Goal: Task Accomplishment & Management: Use online tool/utility

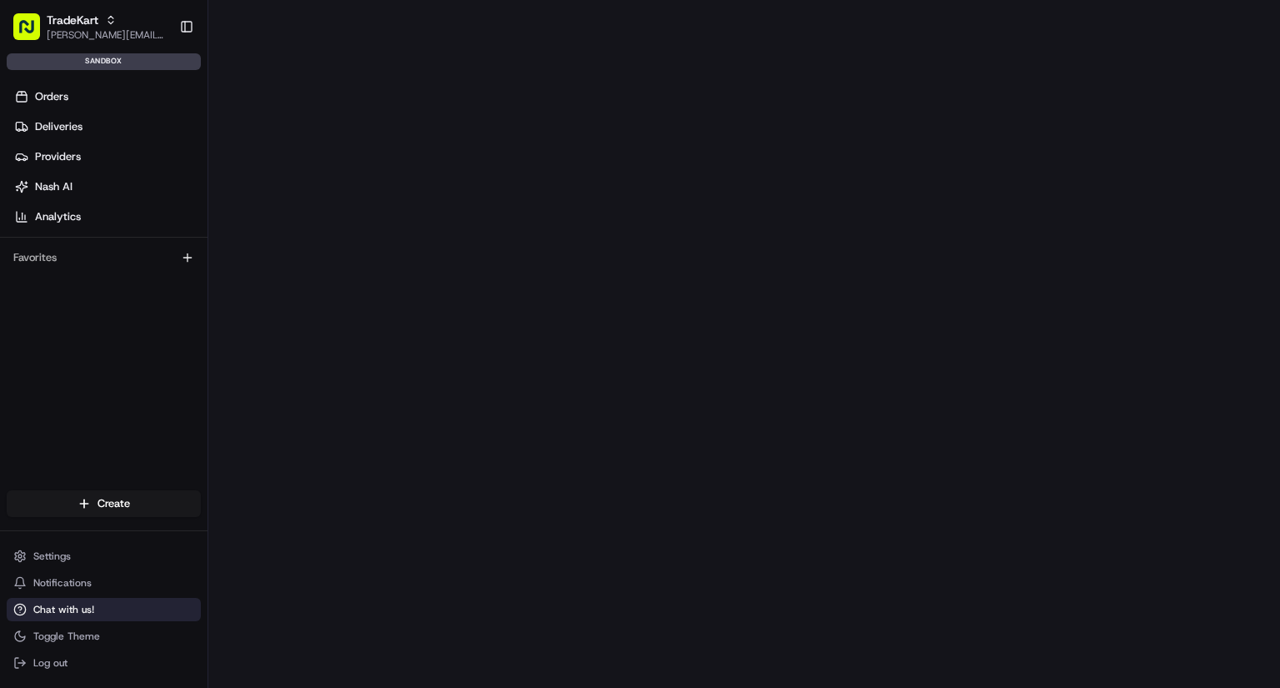
click at [60, 611] on span "Chat with us!" at bounding box center [63, 609] width 61 height 13
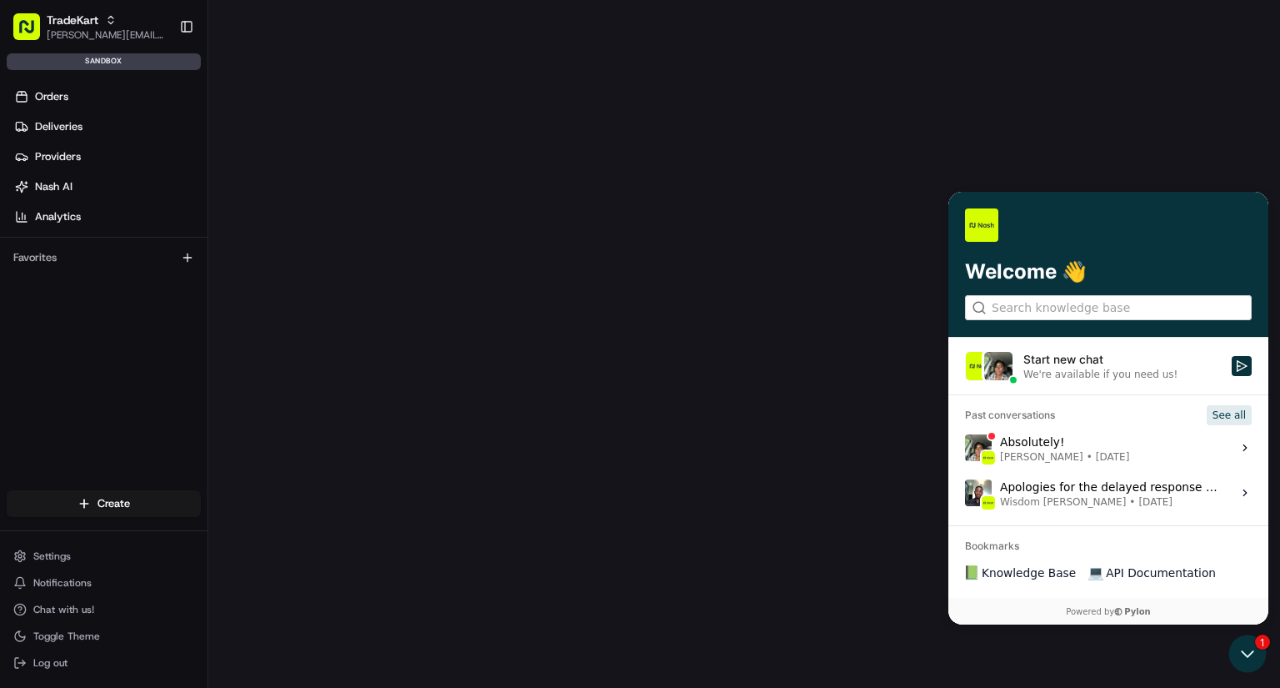
click at [1233, 416] on button "See all" at bounding box center [1229, 415] width 45 height 20
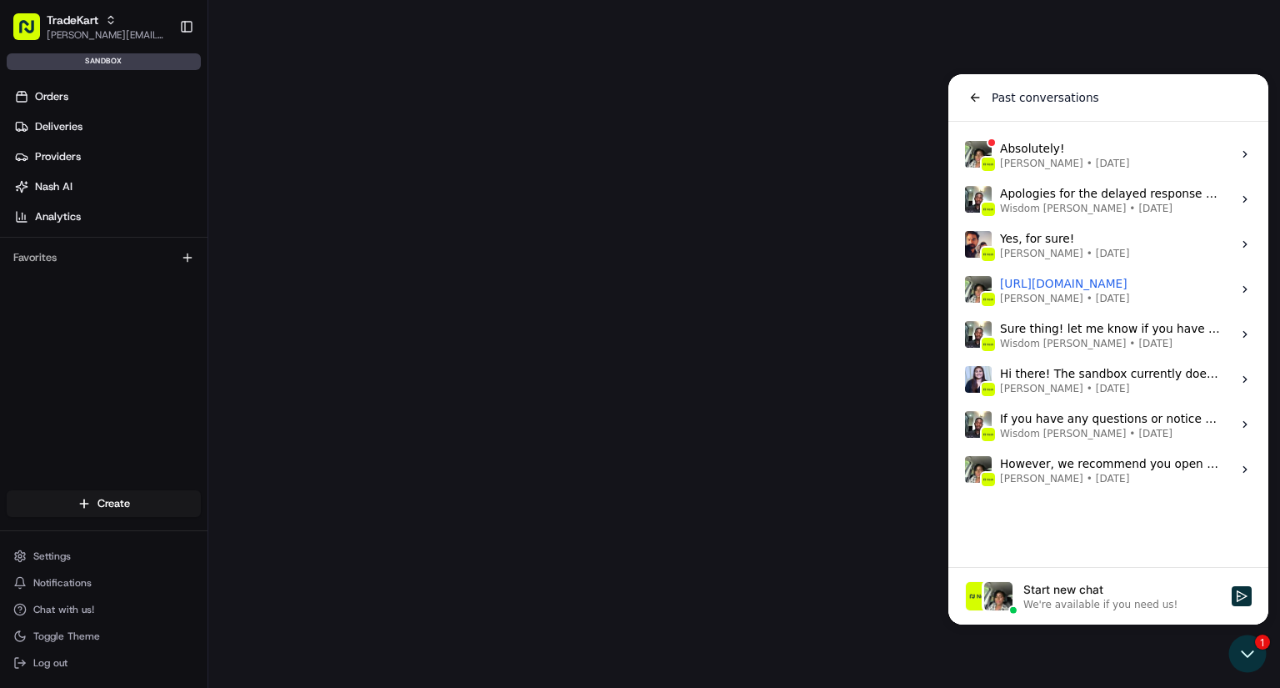
click at [1107, 156] on label "Absolutely! [PERSON_NAME] • [DATE] View issue" at bounding box center [1108, 154] width 300 height 45
click at [965, 155] on button "View issue" at bounding box center [964, 154] width 1 height 1
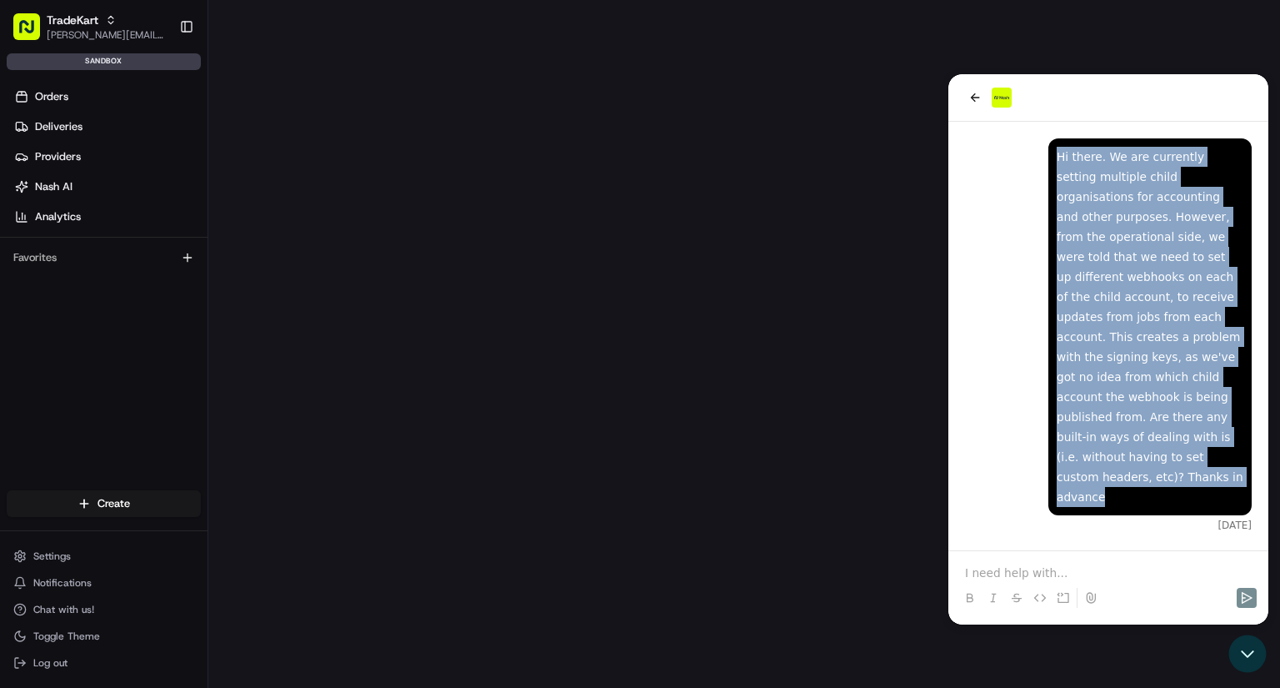
drag, startPoint x: 1057, startPoint y: 158, endPoint x: 1223, endPoint y: 430, distance: 318.7
click at [1223, 431] on div "Hi there. We are currently setting multiple child organisations for accounting …" at bounding box center [1150, 327] width 187 height 360
copy div "Hi there. We are currently setting multiple child organisations for accounting …"
click at [970, 94] on icon "back" at bounding box center [974, 97] width 13 height 13
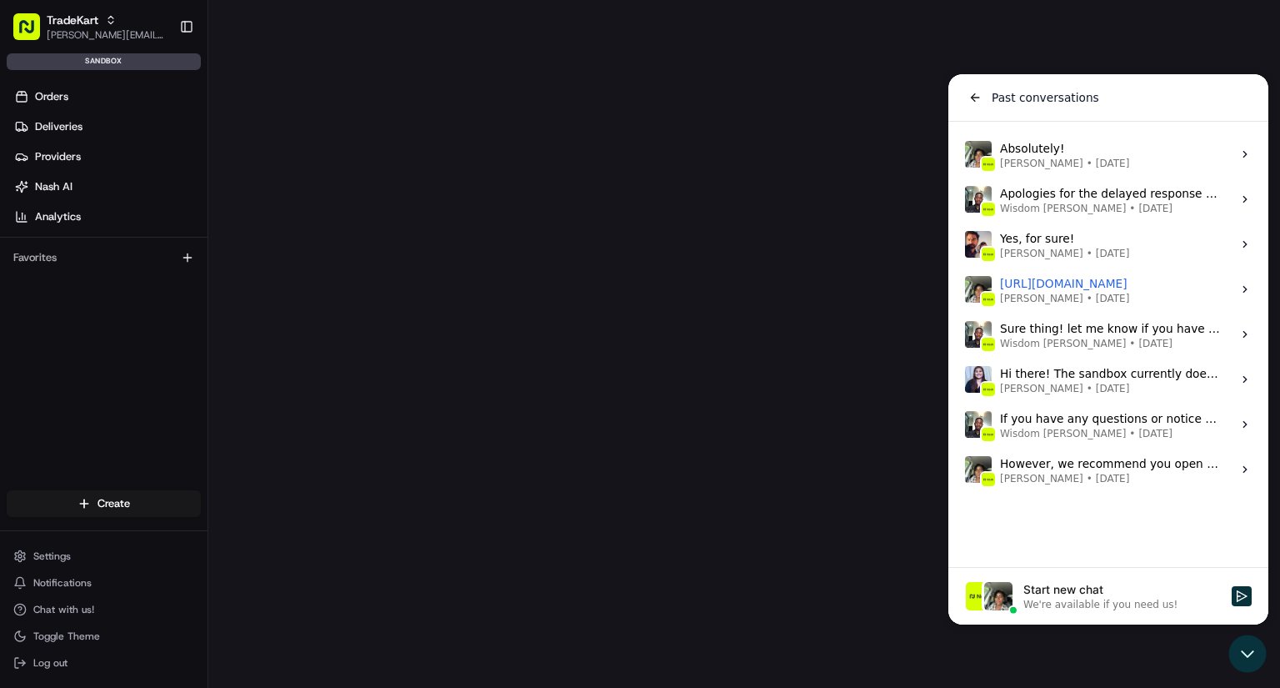
click at [1138, 209] on span "[DATE]" at bounding box center [1155, 208] width 34 height 13
click at [965, 200] on button "View issue" at bounding box center [964, 199] width 1 height 1
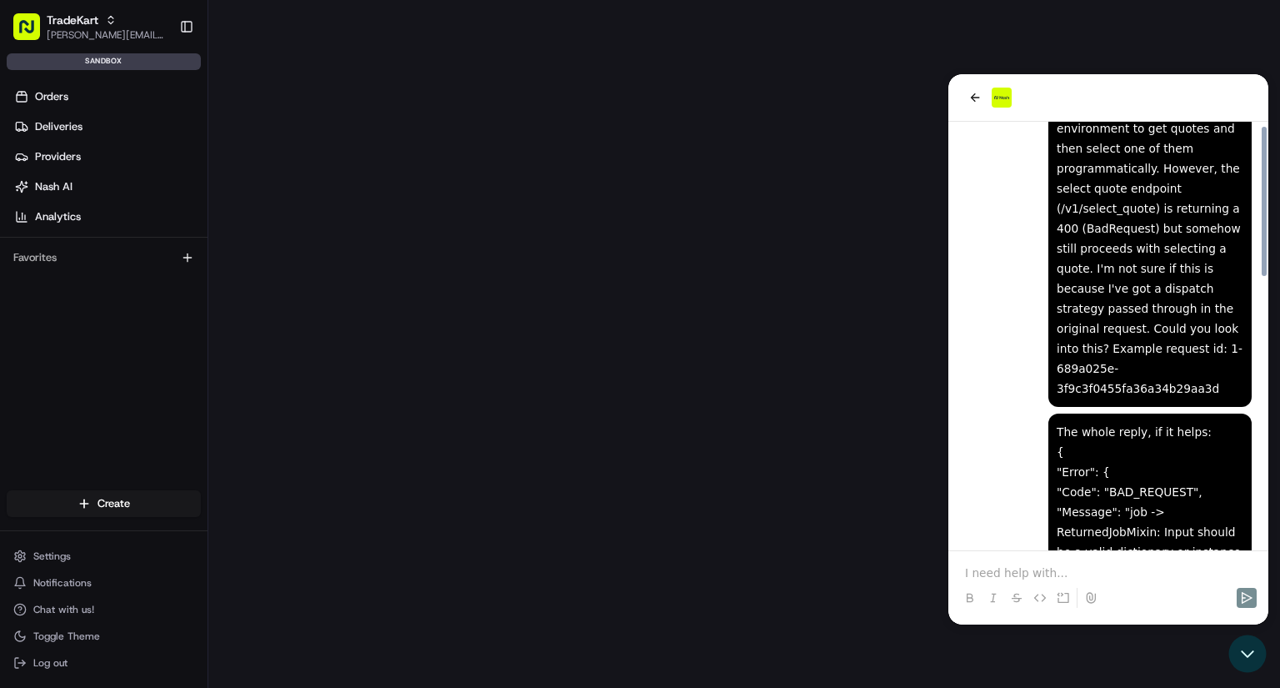
scroll to position [21, 0]
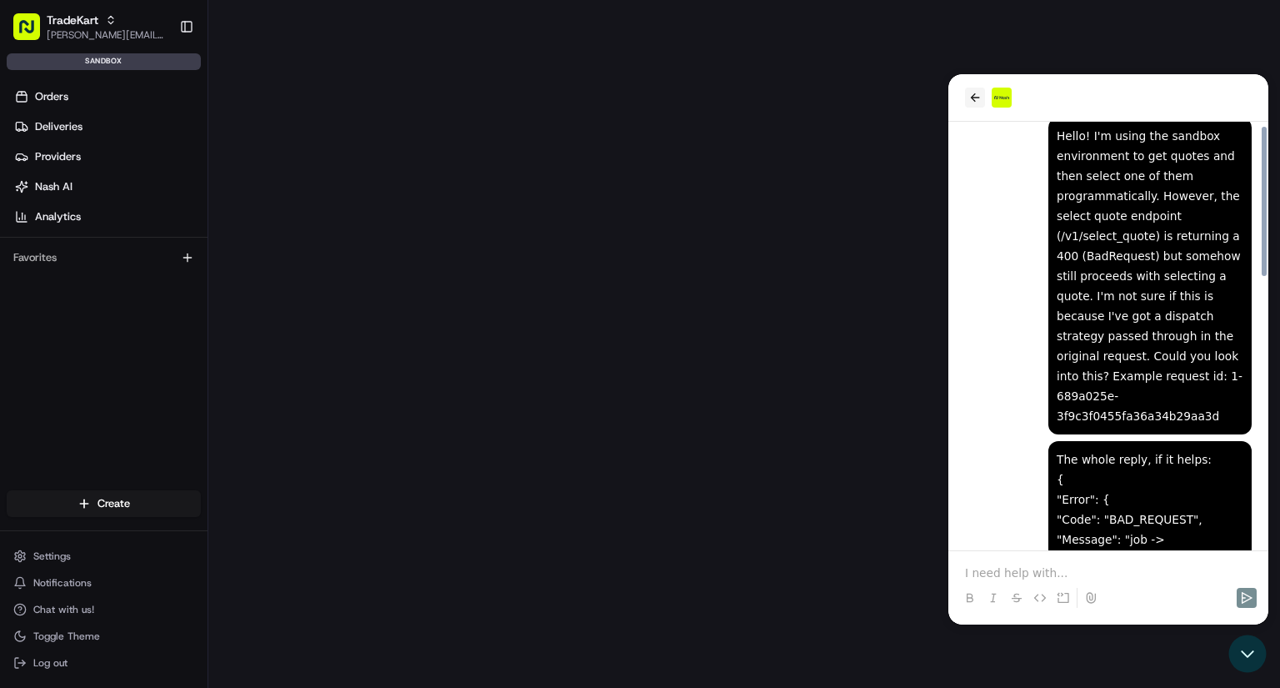
click at [974, 103] on icon "back" at bounding box center [974, 97] width 13 height 13
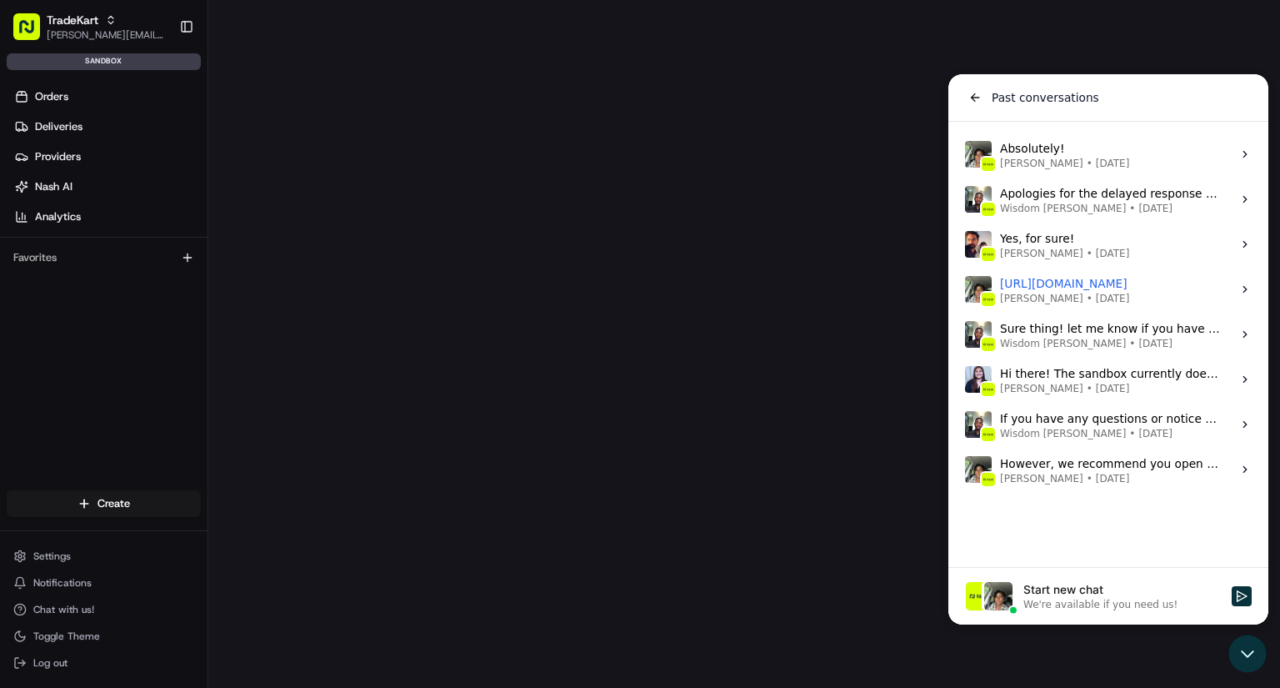
click at [1139, 243] on label "Yes, for sure! Masood Aslam • Aug 11 View issue" at bounding box center [1108, 244] width 300 height 45
click at [965, 244] on button "View issue" at bounding box center [964, 244] width 1 height 1
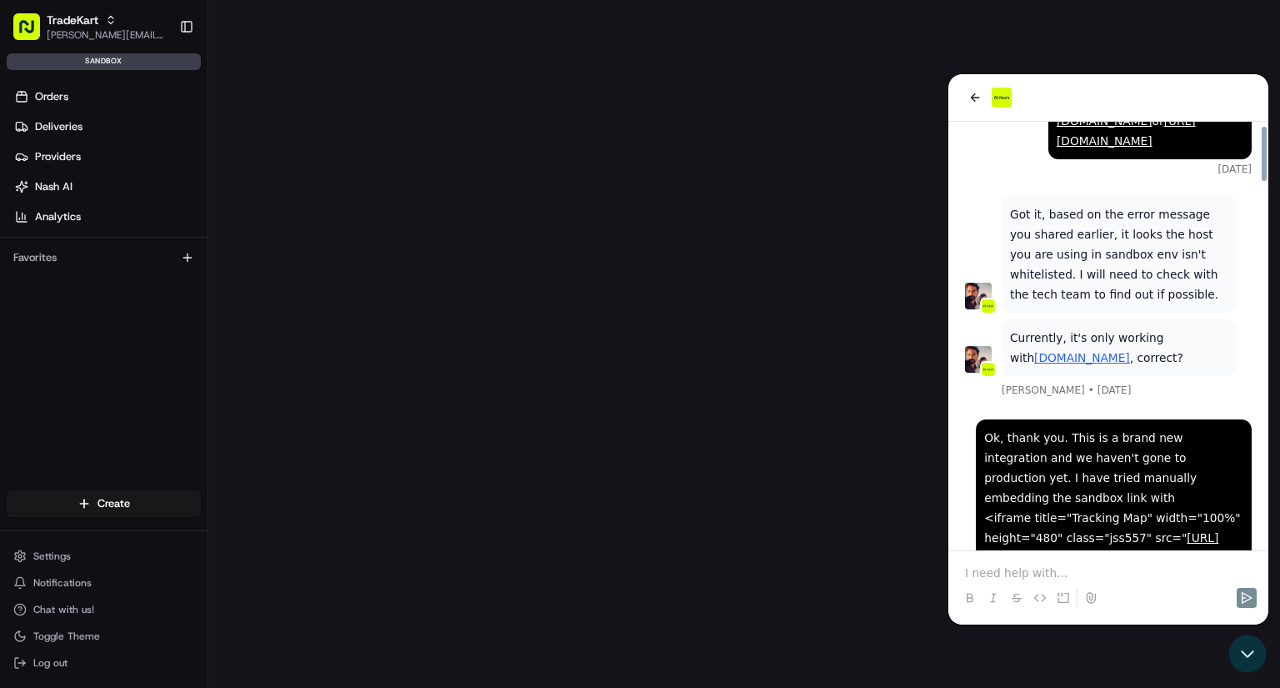
scroll to position [1777, 0]
click at [972, 95] on icon "back" at bounding box center [974, 97] width 13 height 13
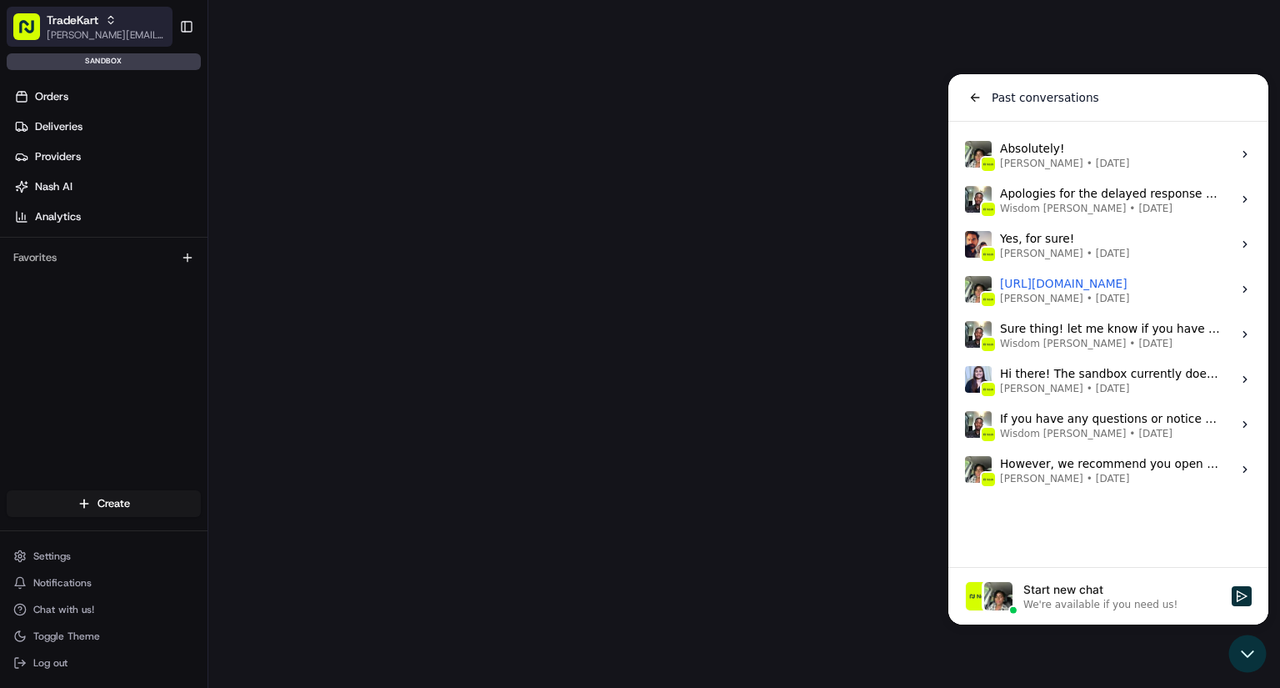
click at [119, 18] on div "TradeKart" at bounding box center [106, 20] width 119 height 17
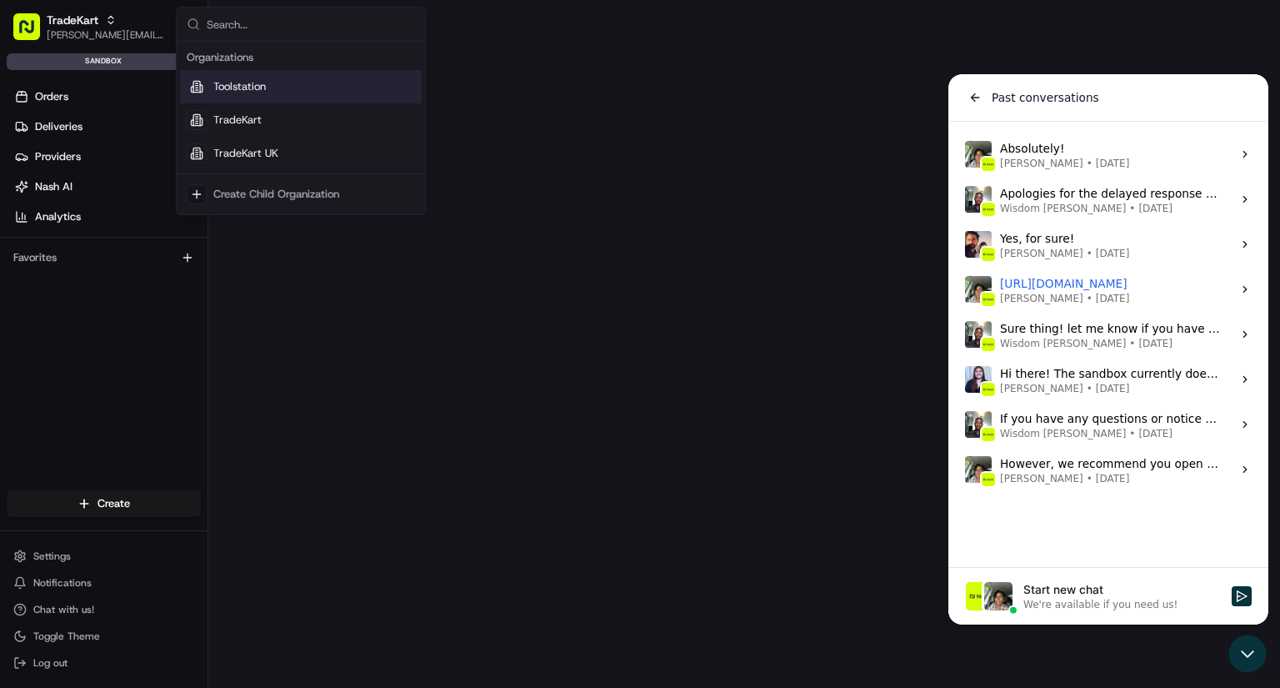
click at [240, 87] on span "Toolstation" at bounding box center [239, 86] width 53 height 15
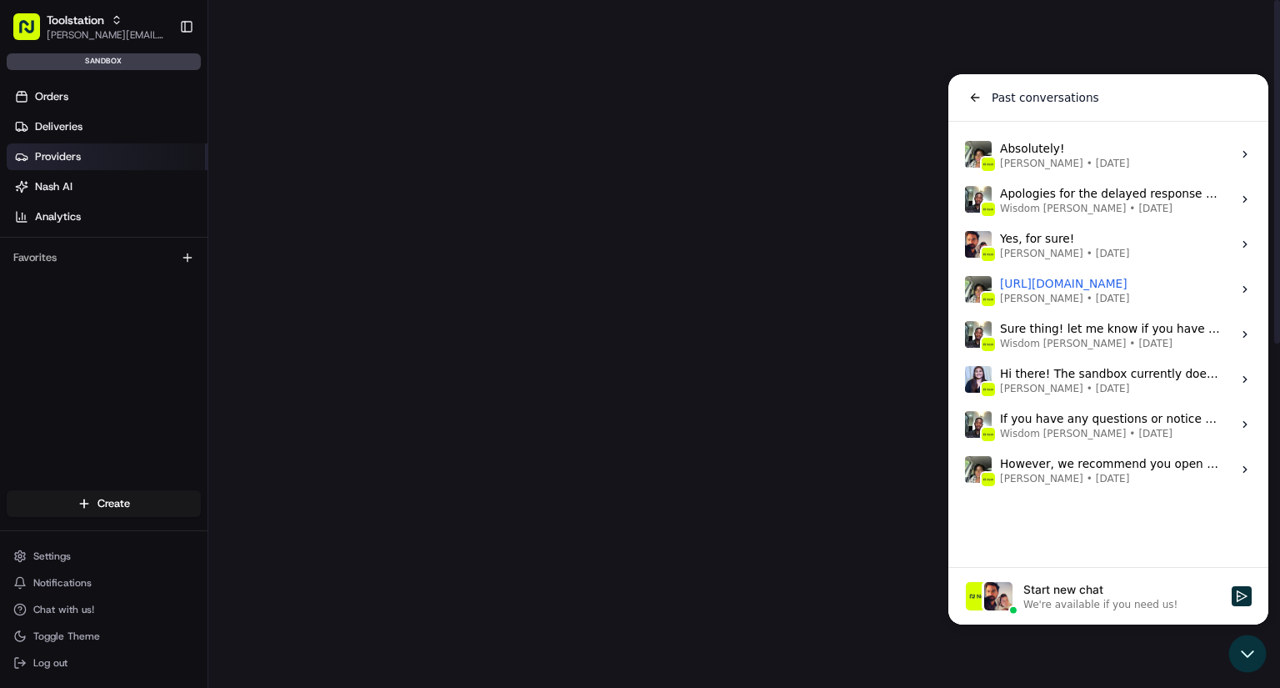
click at [73, 154] on span "Providers" at bounding box center [58, 156] width 46 height 15
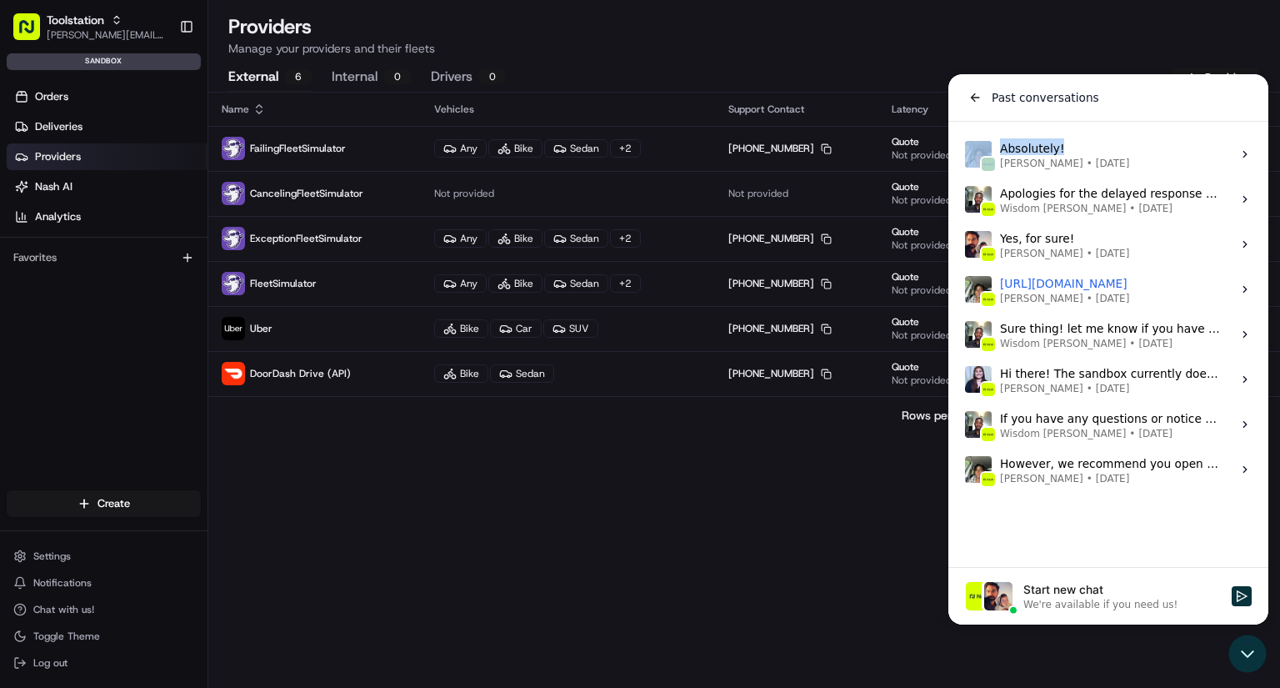
drag, startPoint x: 1130, startPoint y: 102, endPoint x: 1136, endPoint y: 130, distance: 28.9
click at [1136, 130] on div "Past conversations Absolutely! Grace Nketiah • Aug 14 View issue Apologies for …" at bounding box center [1108, 349] width 320 height 550
click at [971, 95] on icon "back" at bounding box center [974, 97] width 13 height 13
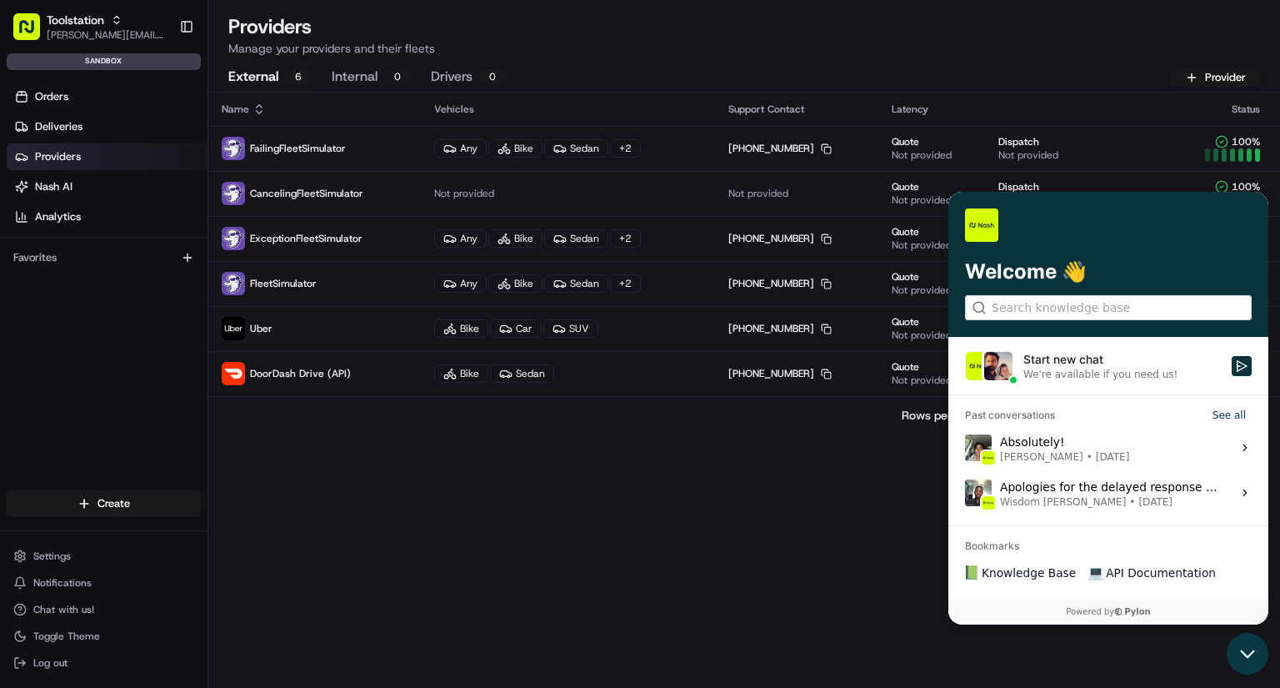
drag, startPoint x: 1246, startPoint y: 658, endPoint x: 2471, endPoint y: 1289, distance: 1377.9
click at [1247, 658] on icon "Open customer support" at bounding box center [1248, 654] width 42 height 42
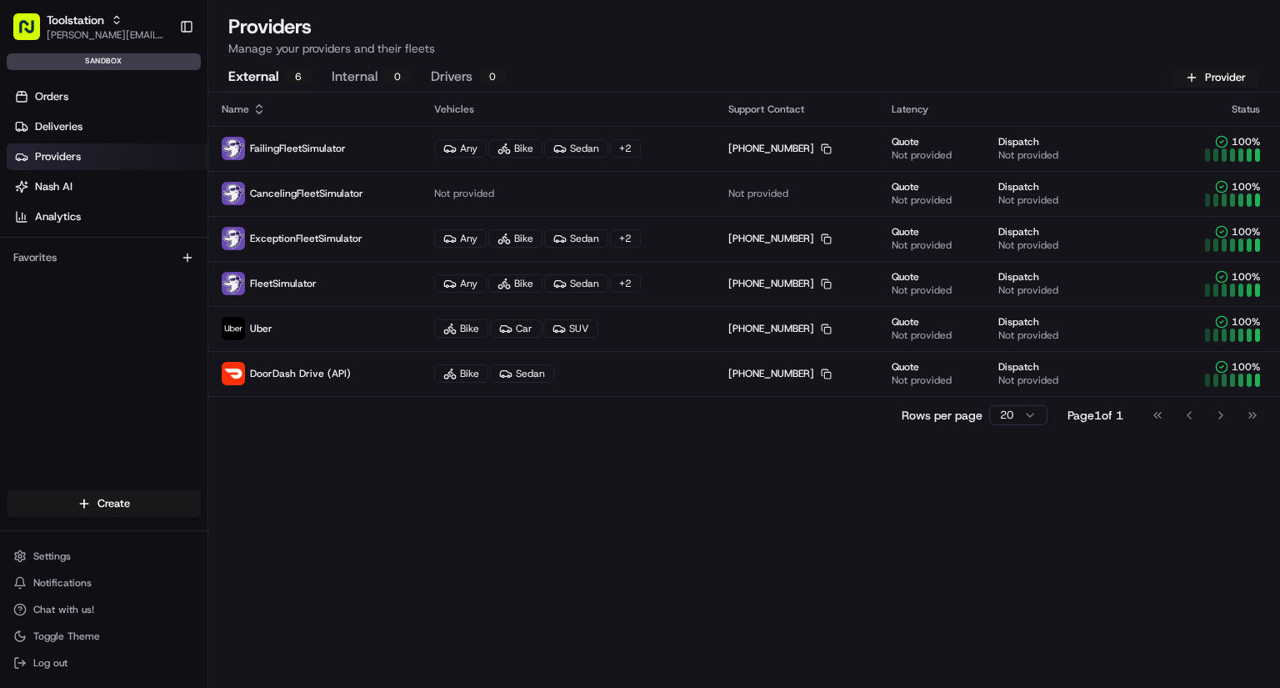
click at [1006, 410] on html "Toolstation jason.kaye@hackandcraft.com Toggle Sidebar sandbox Orders Deliverie…" at bounding box center [640, 344] width 1280 height 688
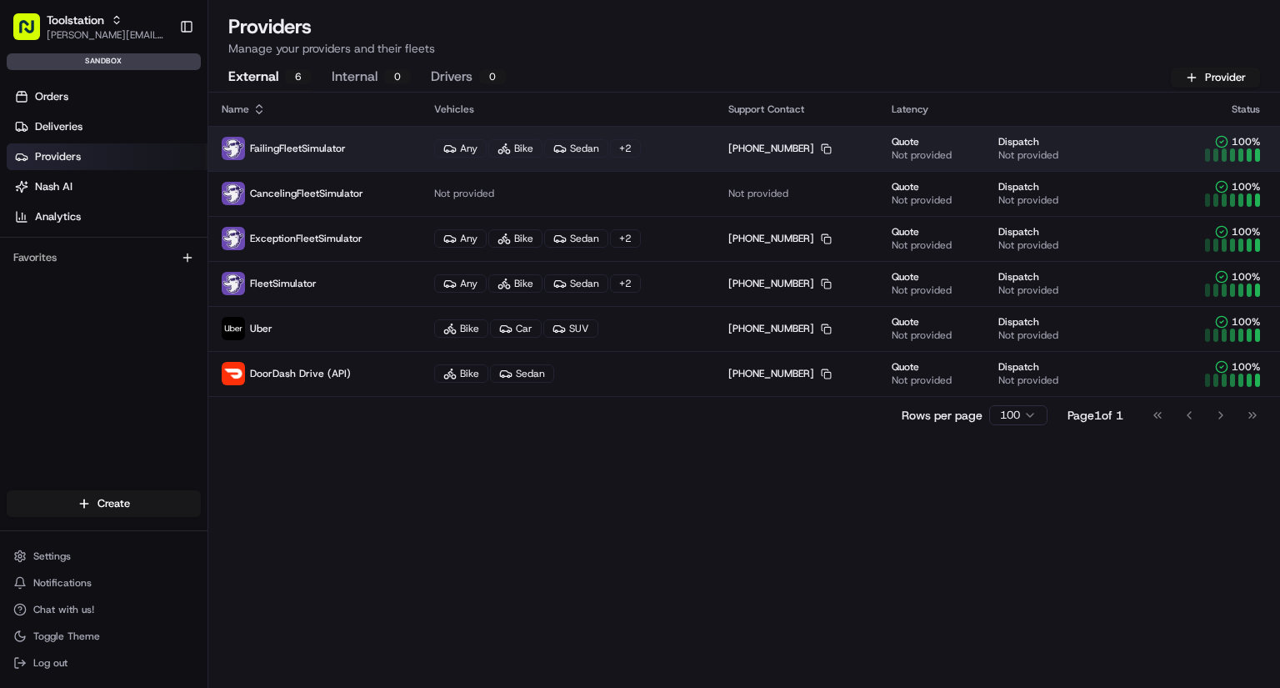
click at [583, 153] on div "Sedan" at bounding box center [576, 148] width 64 height 18
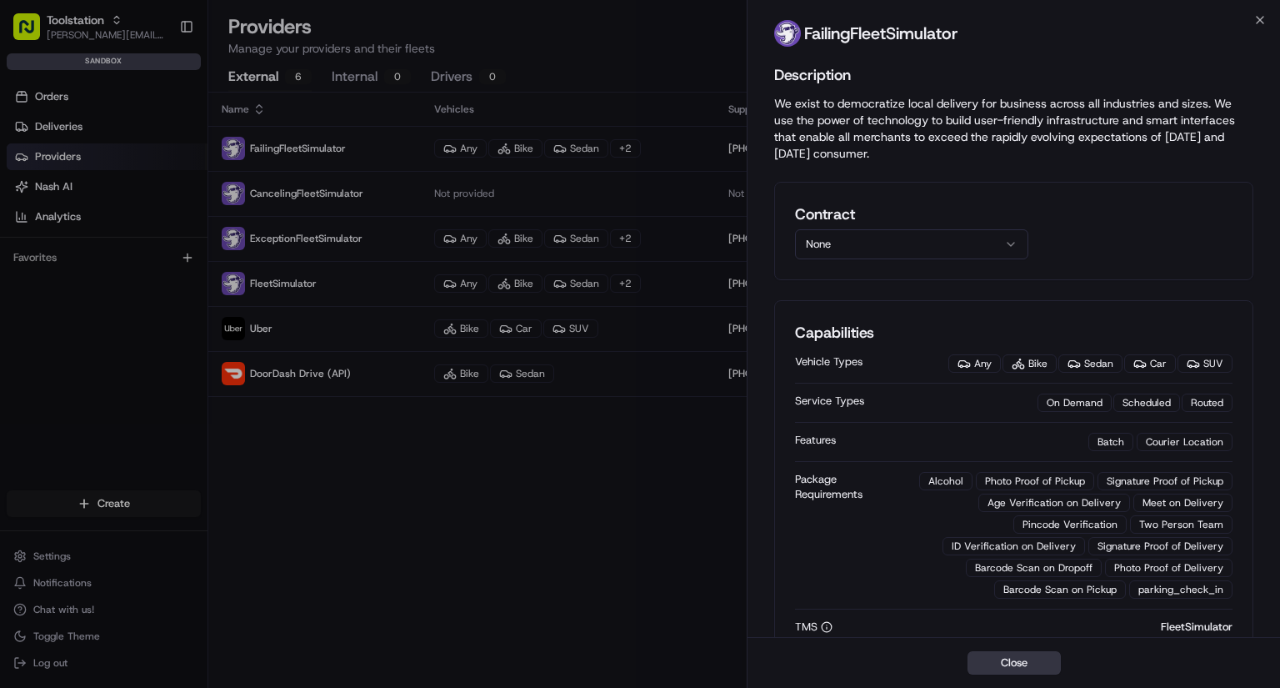
click at [1013, 664] on button "Close" at bounding box center [1014, 662] width 93 height 23
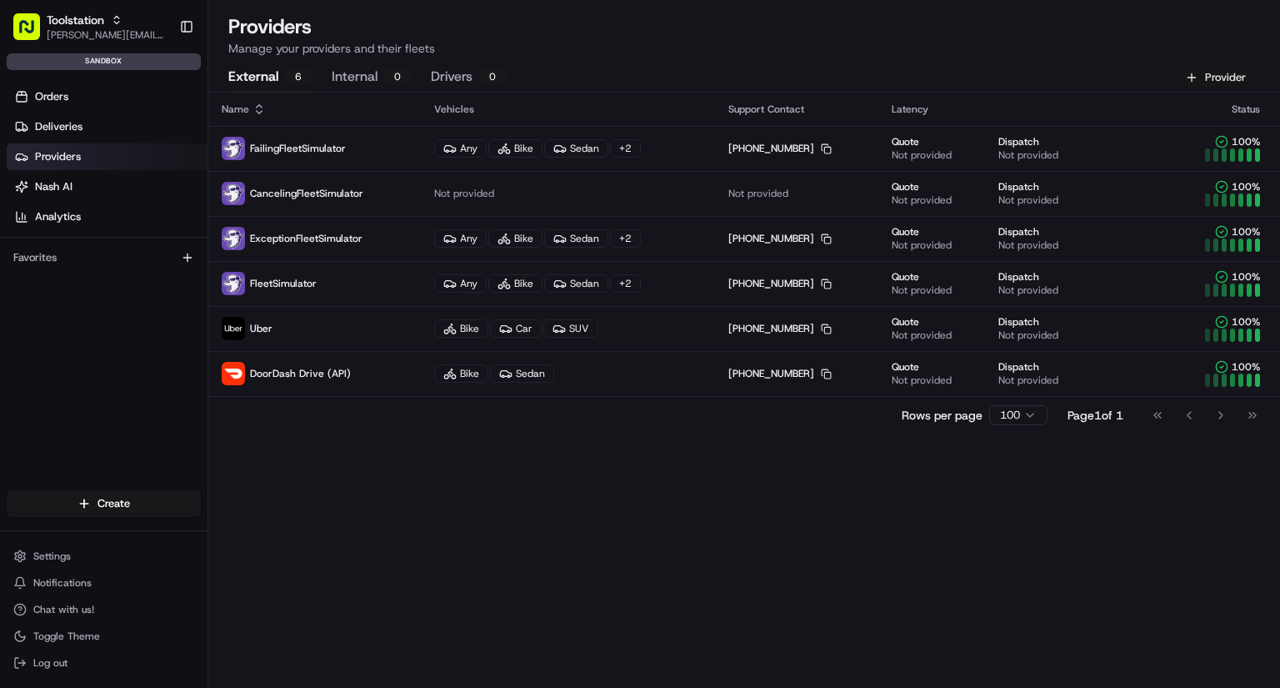
click at [1226, 75] on button "Provider" at bounding box center [1215, 78] width 89 height 20
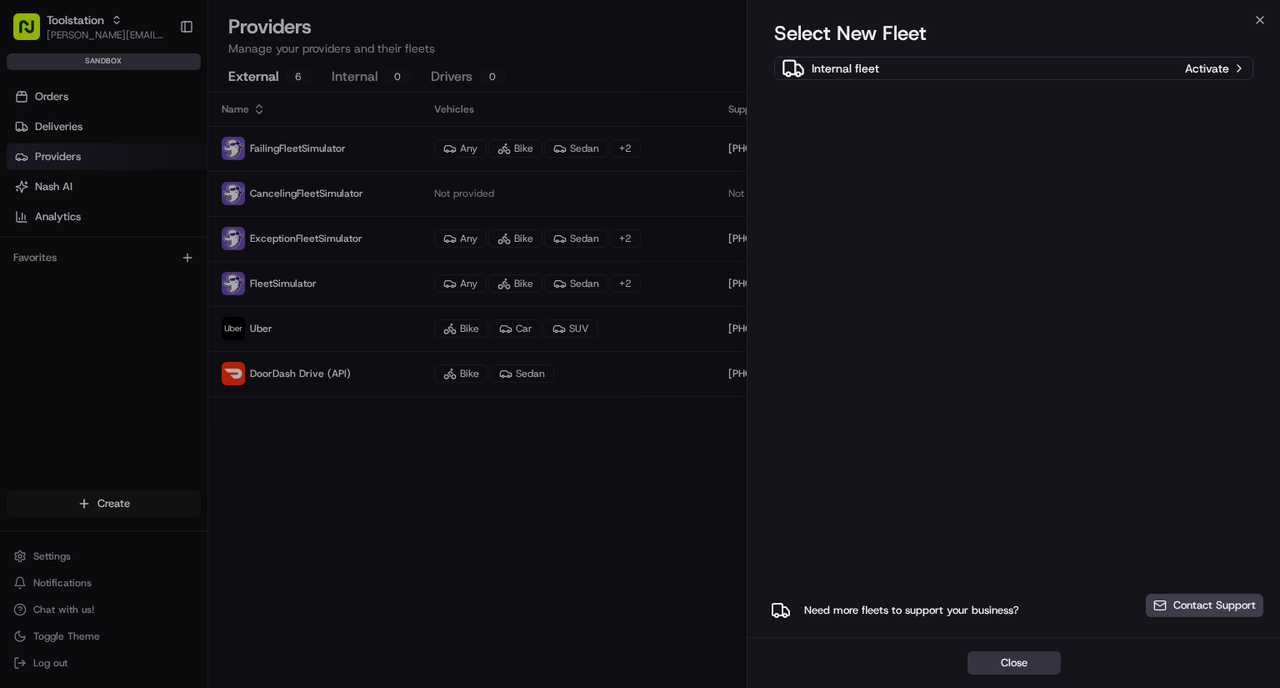
click at [1026, 663] on button "Close" at bounding box center [1014, 662] width 93 height 23
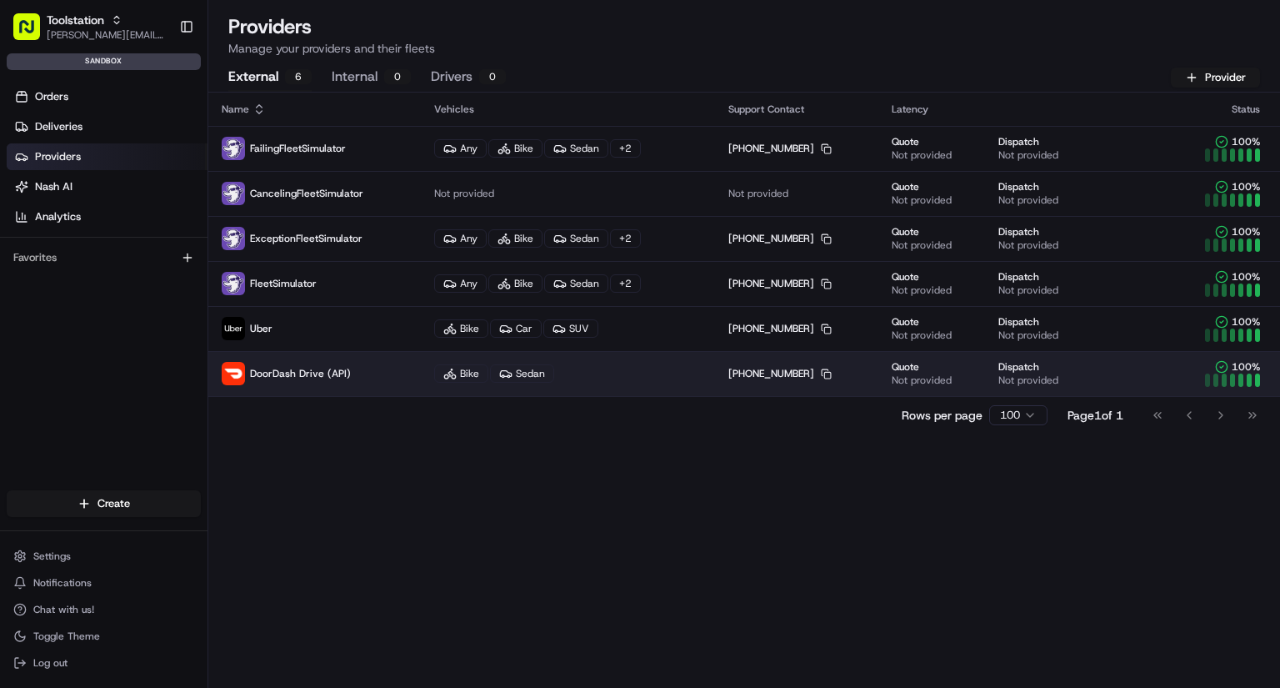
click at [295, 374] on span "DoorDash Drive (API)" at bounding box center [300, 373] width 101 height 13
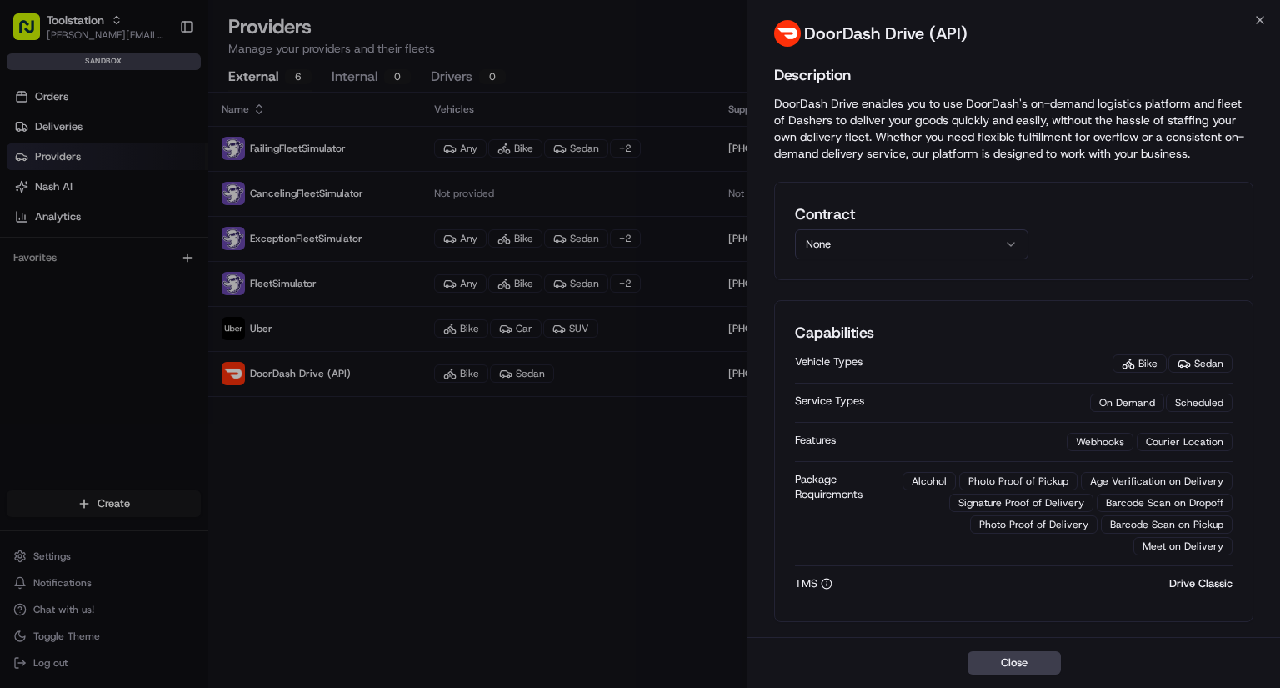
click at [962, 242] on button "None" at bounding box center [911, 244] width 233 height 30
click at [1018, 661] on button "Close" at bounding box center [1014, 662] width 93 height 23
